Goal: Information Seeking & Learning: Learn about a topic

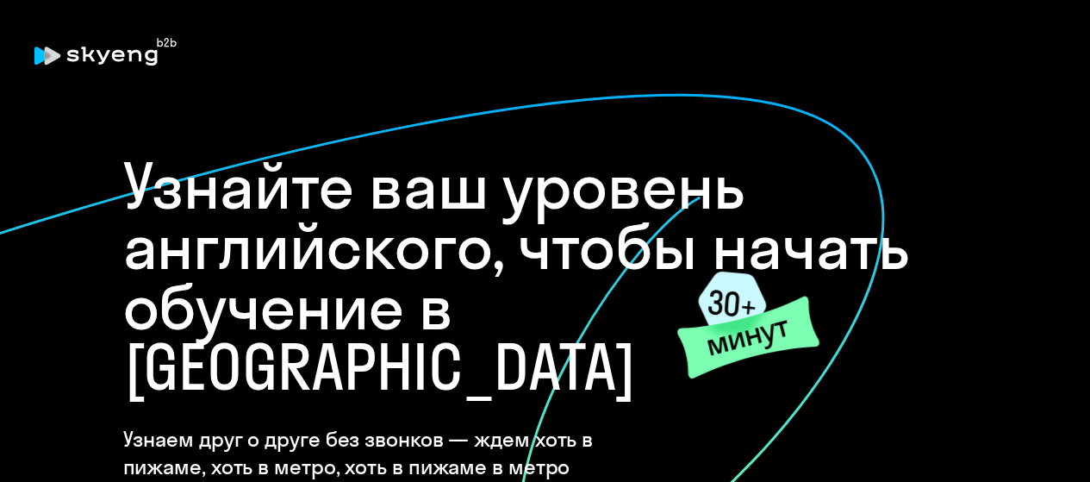
click at [515, 228] on h1 "Узнайте ваш уровень английского, чтобы начать обучение в [GEOGRAPHIC_DATA]" at bounding box center [545, 276] width 844 height 241
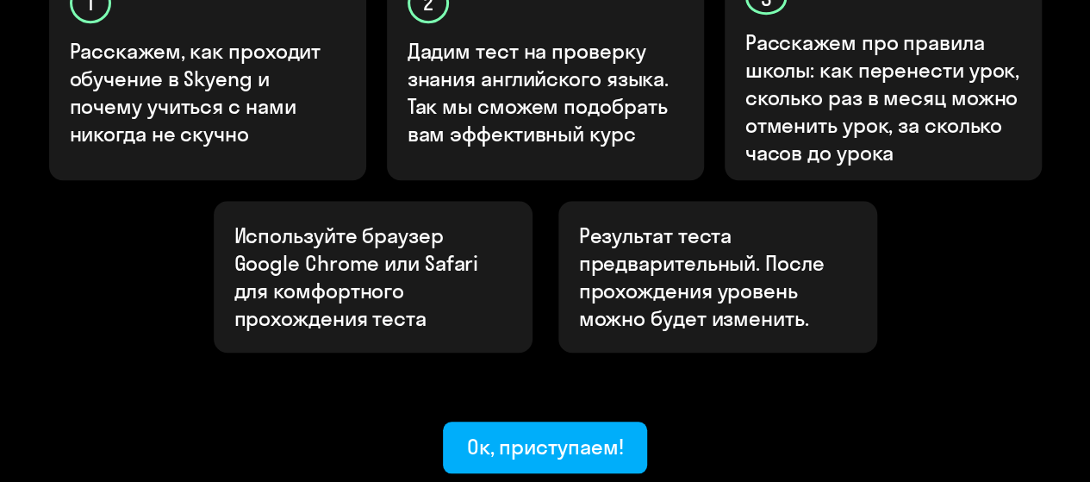
scroll to position [762, 0]
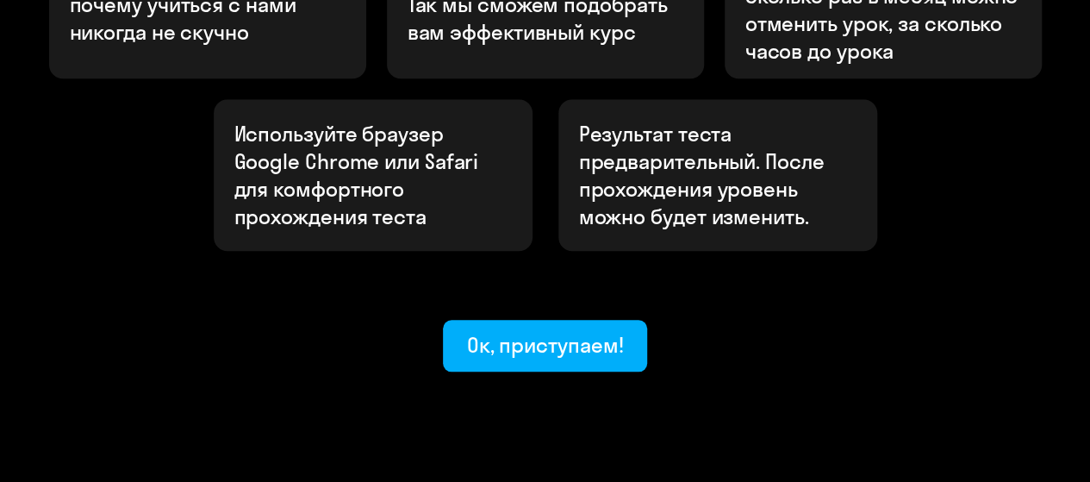
click at [512, 331] on div "Ок, приступаем!" at bounding box center [545, 345] width 157 height 28
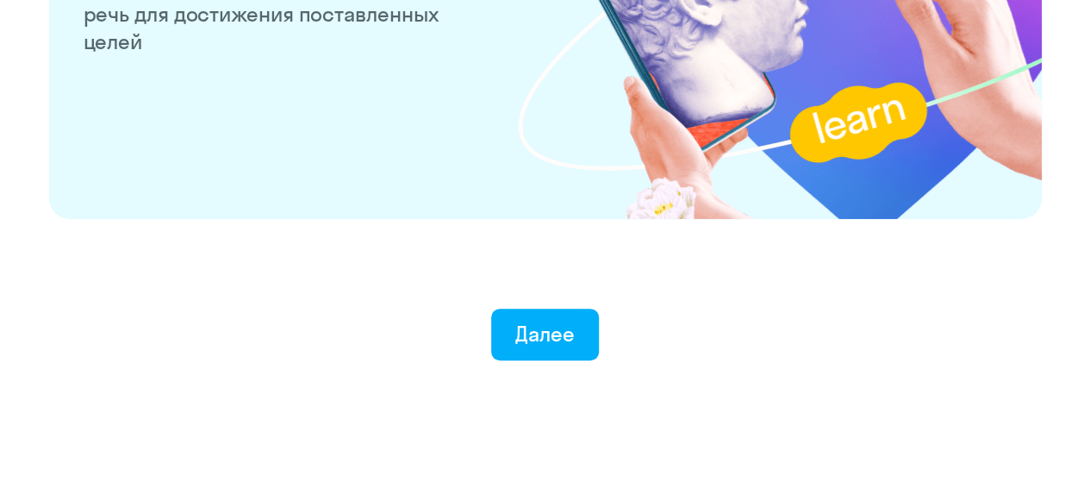
scroll to position [3511, 0]
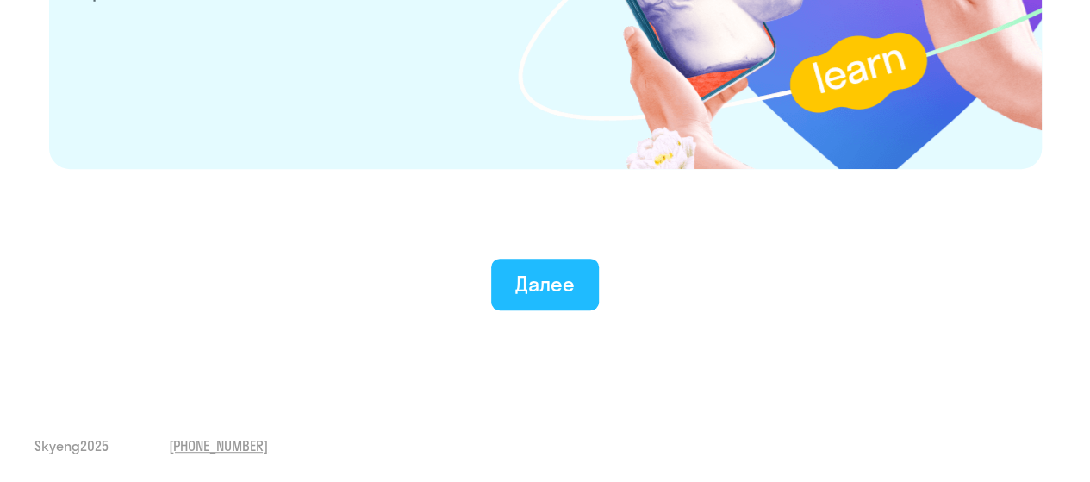
click at [550, 276] on div "Далее" at bounding box center [544, 284] width 59 height 28
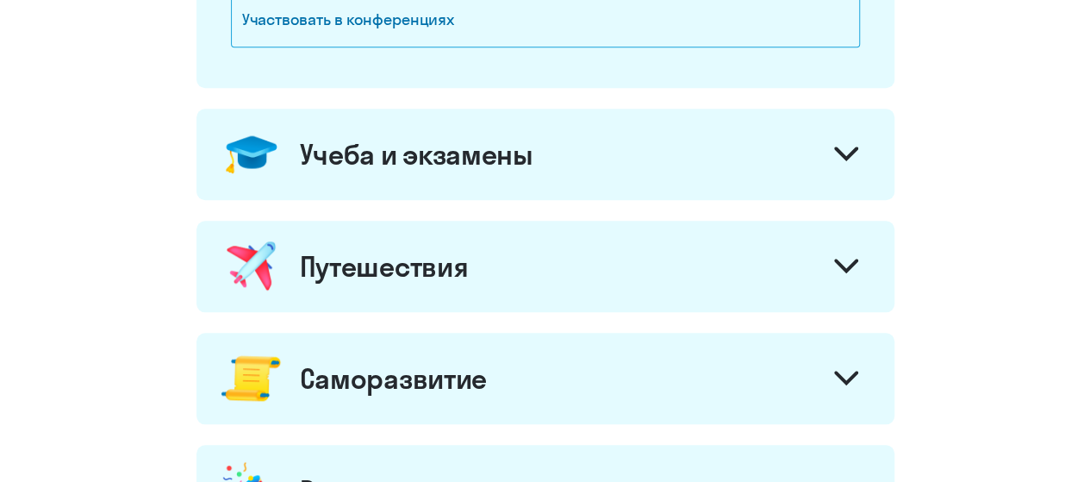
scroll to position [813, 0]
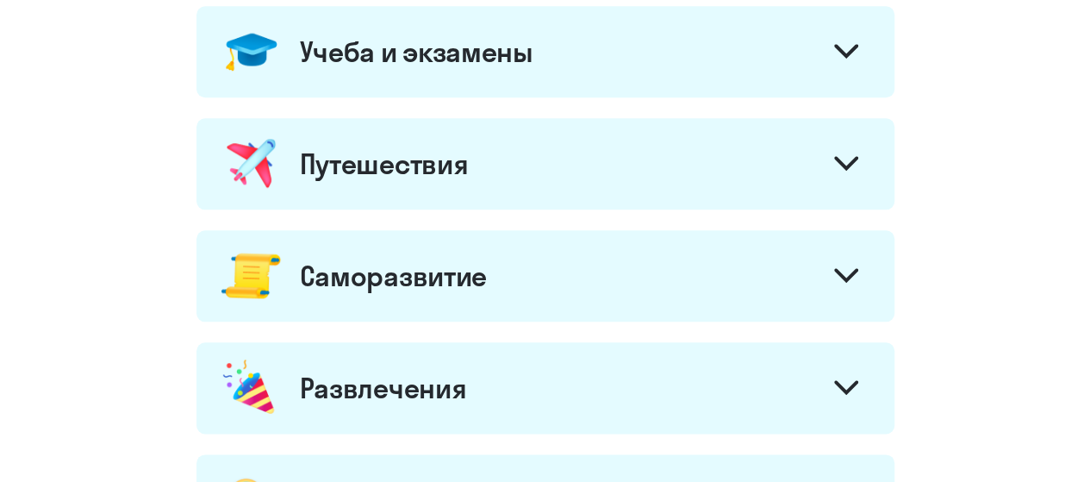
click at [452, 277] on div "Саморазвитие" at bounding box center [393, 275] width 187 height 34
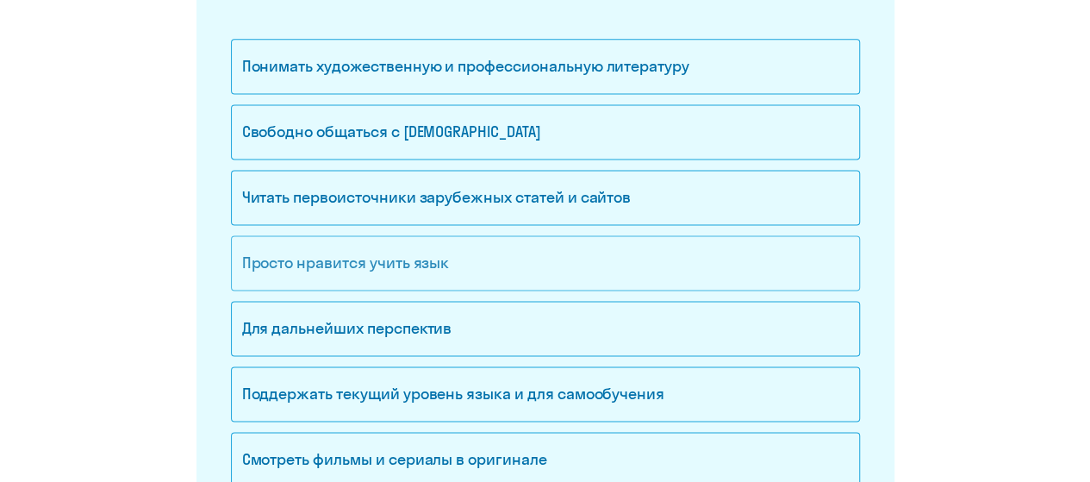
scroll to position [1244, 0]
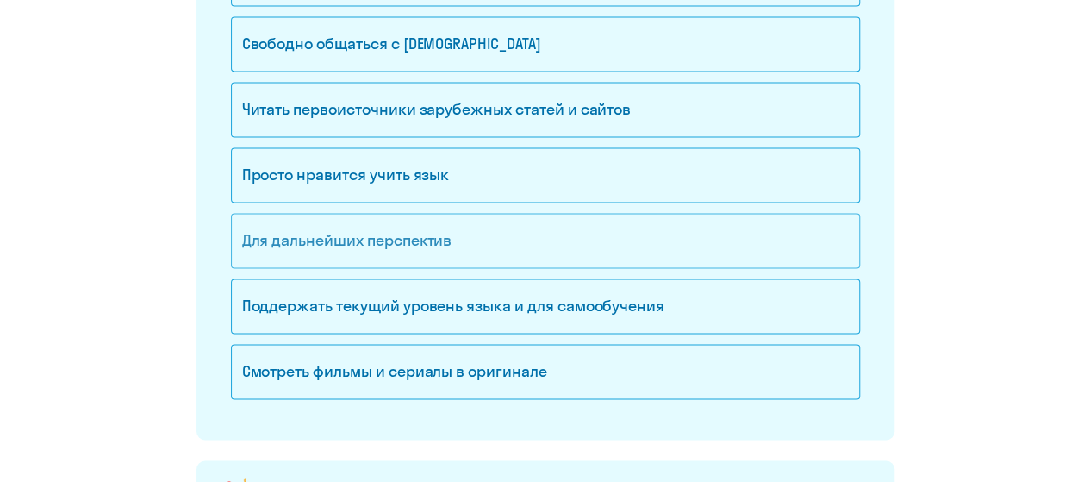
click at [444, 235] on div "Для дальнейших перспектив" at bounding box center [545, 240] width 629 height 55
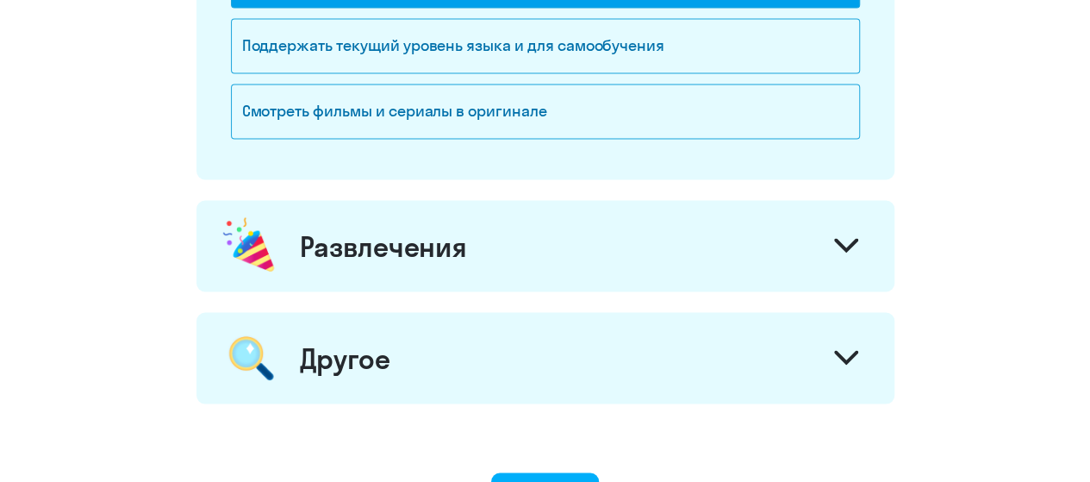
scroll to position [1675, 0]
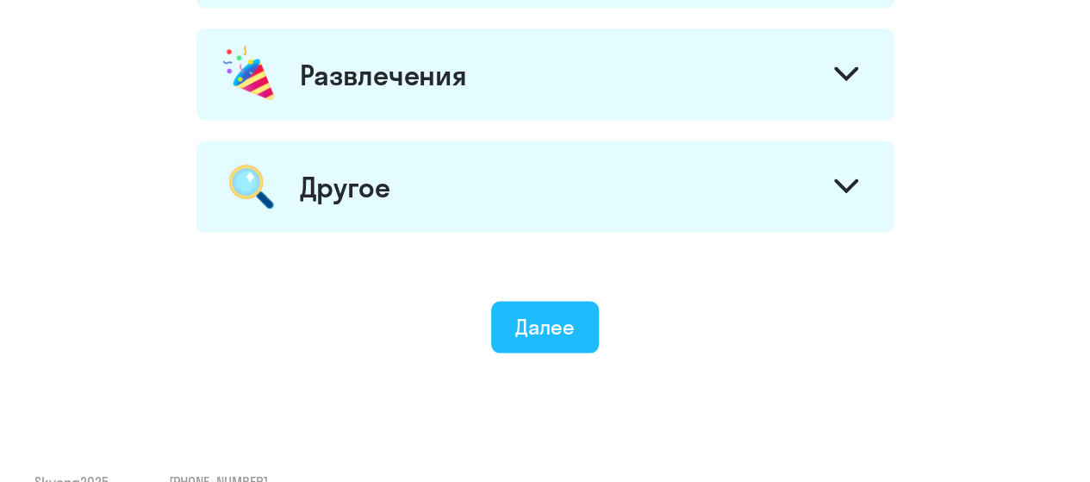
click at [532, 318] on div "Далее" at bounding box center [544, 327] width 59 height 28
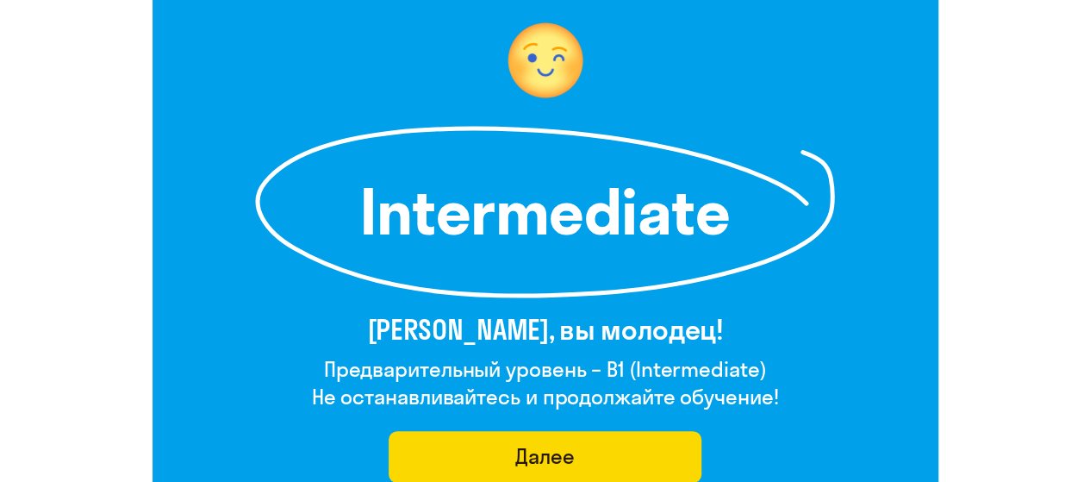
scroll to position [172, 0]
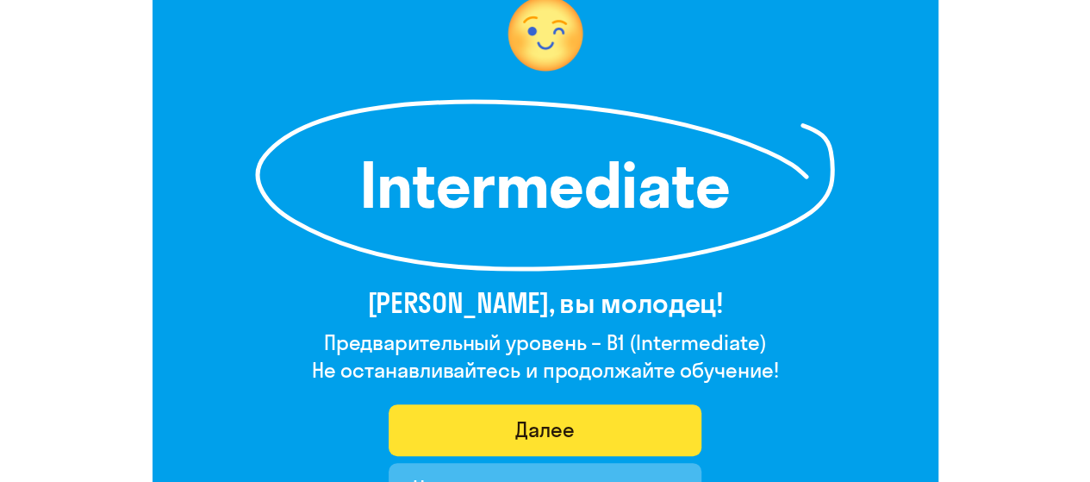
click at [532, 419] on button "Далее" at bounding box center [545, 430] width 313 height 52
click at [519, 432] on div "Далее" at bounding box center [544, 429] width 59 height 28
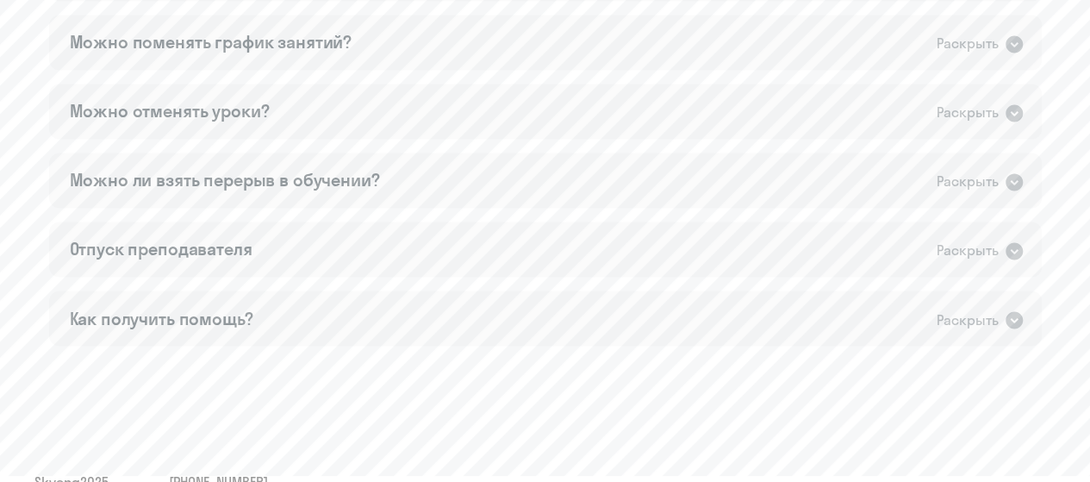
scroll to position [1378, 0]
